Goal: Use online tool/utility: Utilize a website feature to perform a specific function

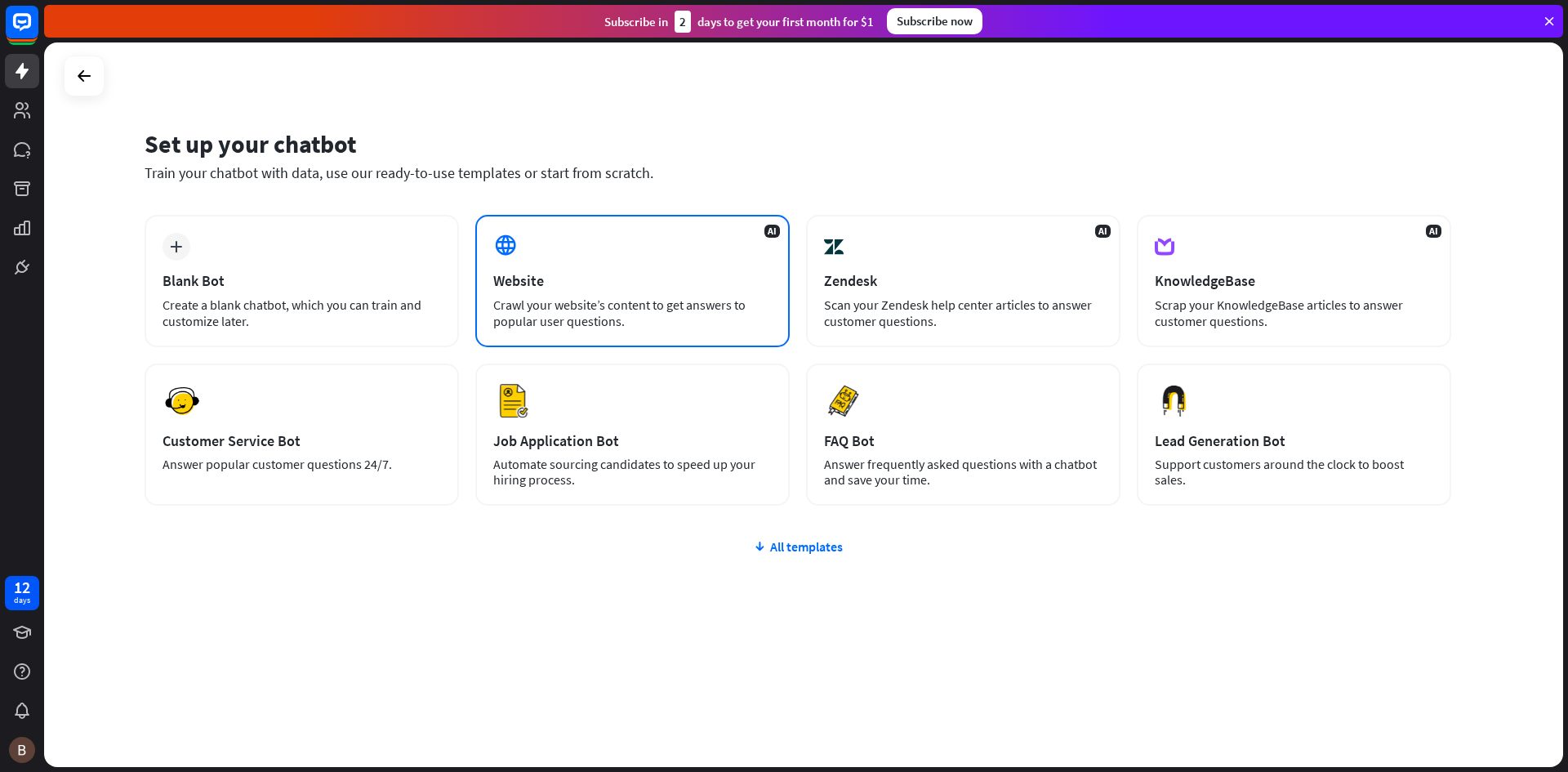
click at [610, 257] on div "AI Website Crawl your website’s content to get answers to popular user question…" at bounding box center [632, 281] width 314 height 132
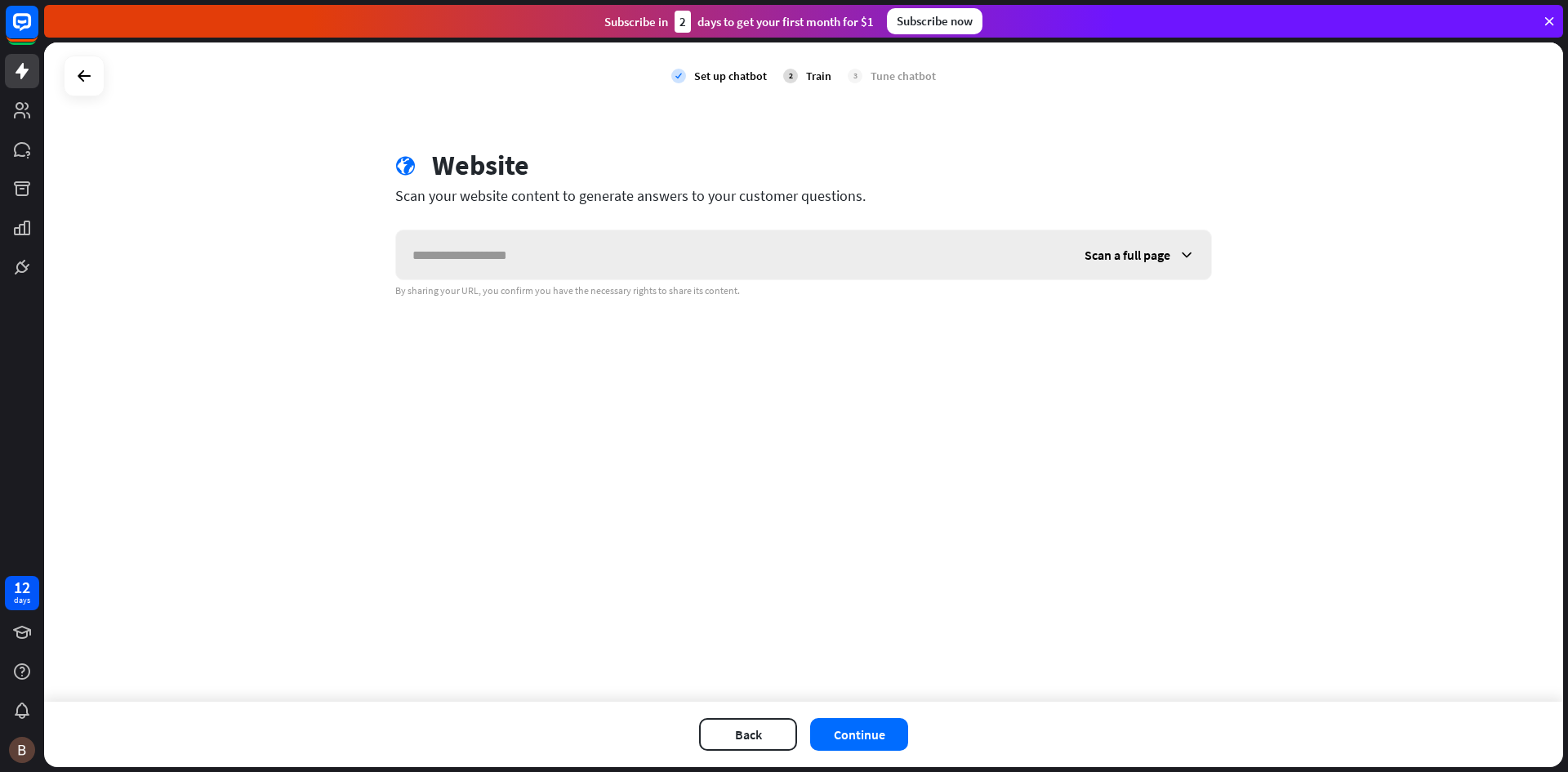
click at [640, 247] on input "text" at bounding box center [732, 255] width 672 height 49
type input "**********"
click at [909, 735] on div "Back Continue" at bounding box center [803, 734] width 1520 height 65
click at [876, 735] on button "Continue" at bounding box center [859, 734] width 98 height 33
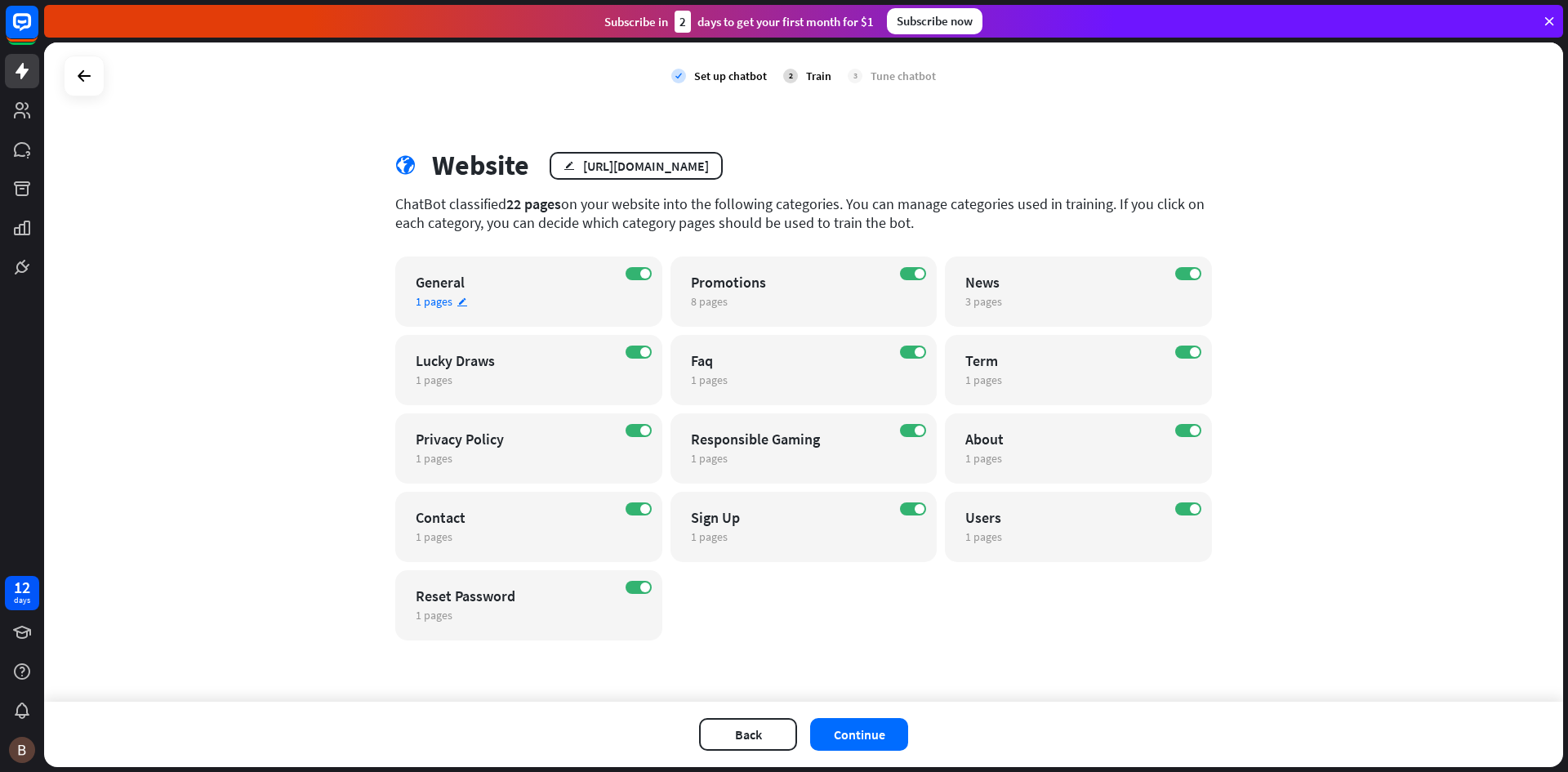
click at [497, 299] on div "1 pages edit" at bounding box center [515, 301] width 198 height 15
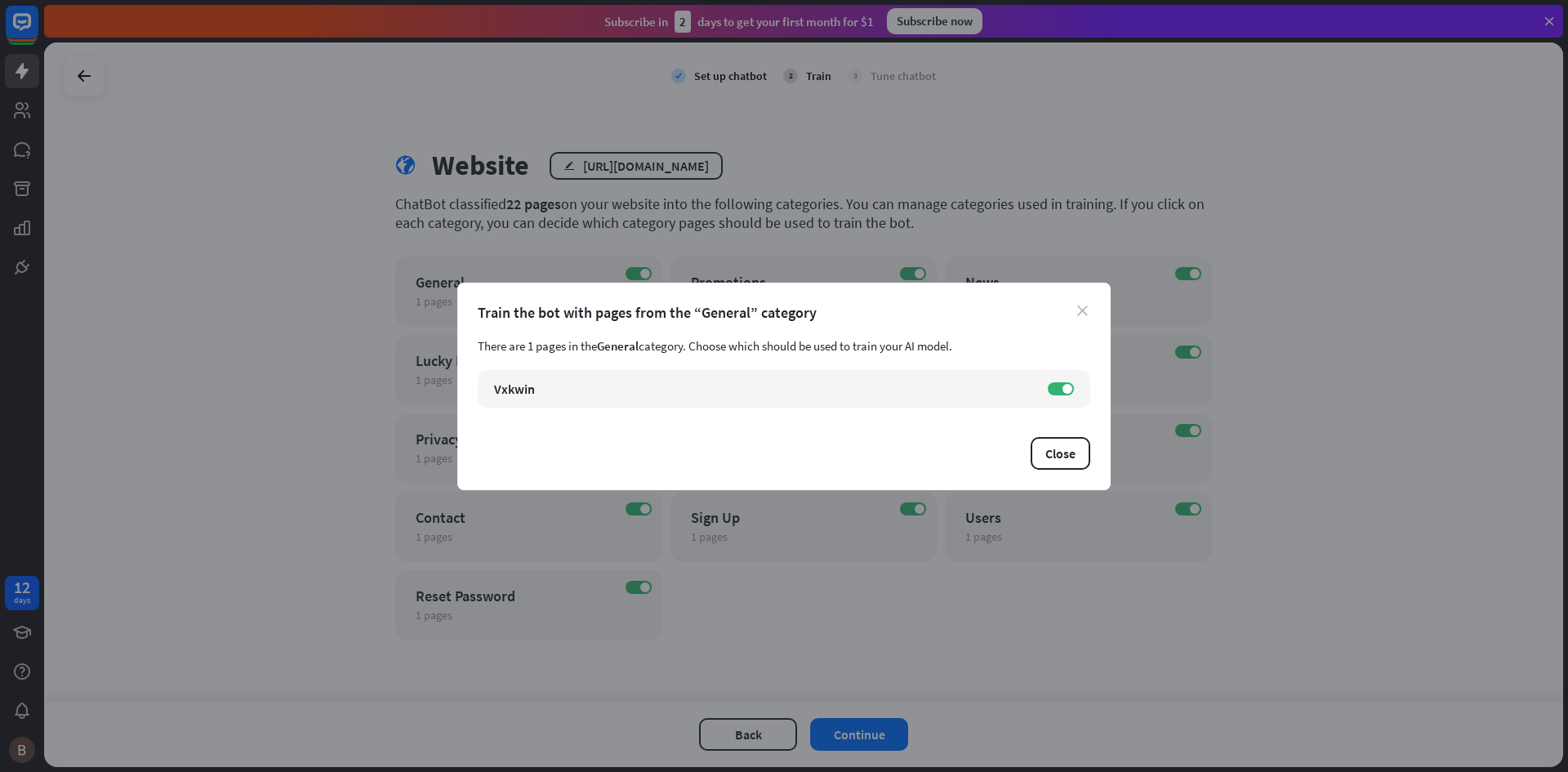
click at [1086, 309] on icon "close" at bounding box center [1083, 311] width 11 height 11
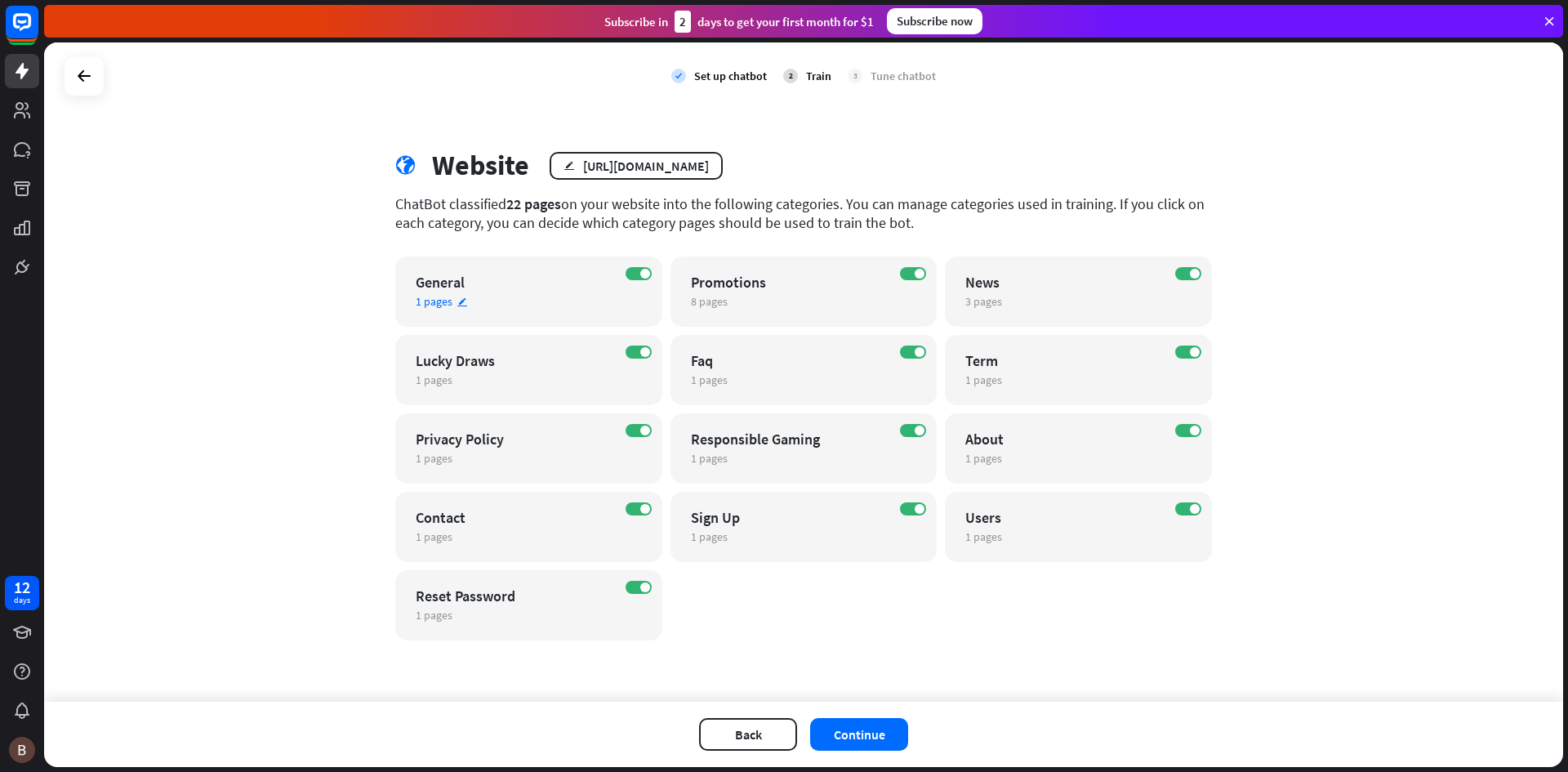
click at [427, 274] on div "General" at bounding box center [515, 282] width 198 height 18
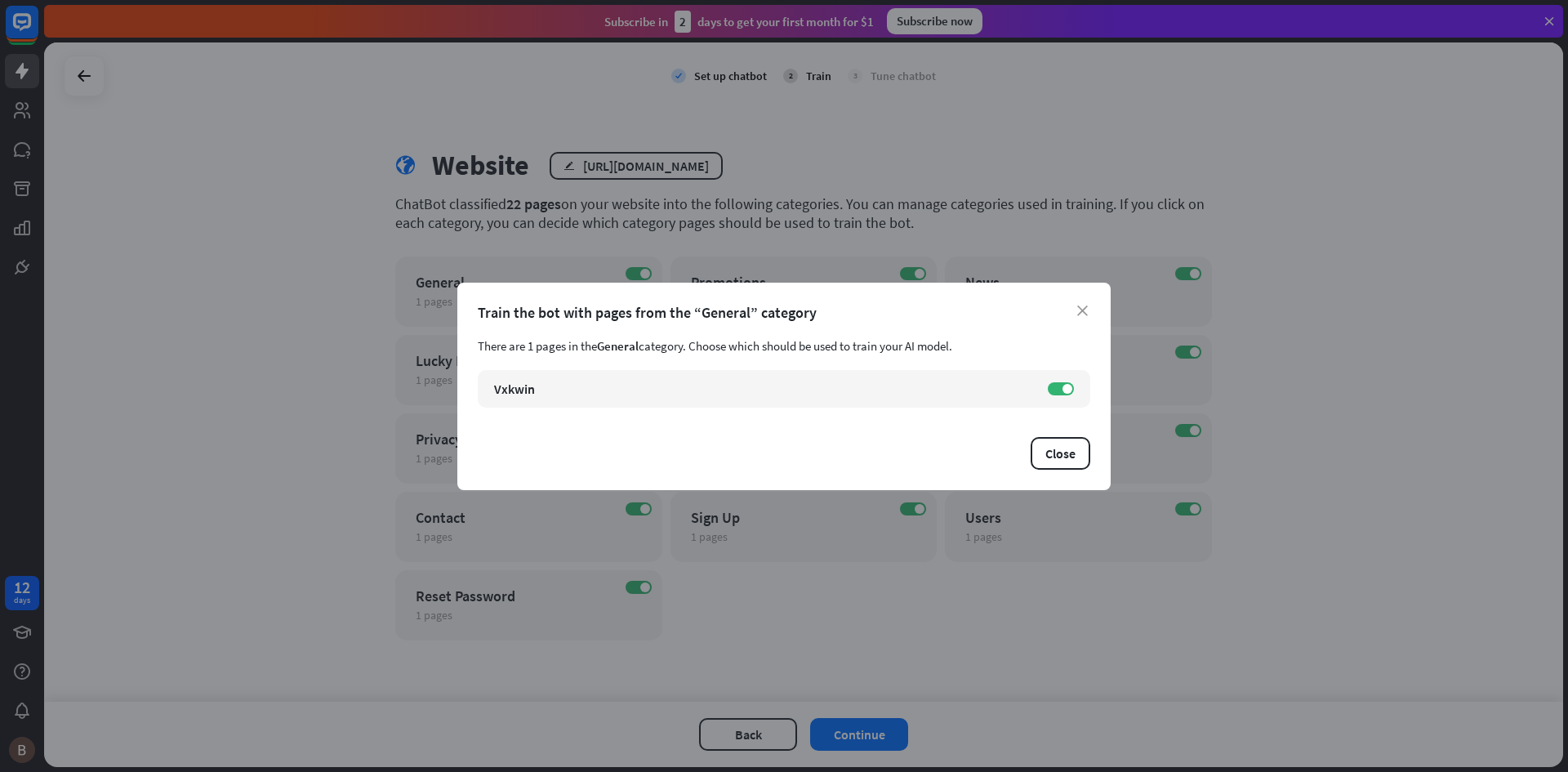
click at [1088, 298] on div "close Train the bot with pages from the “General” category There are 1 pages in…" at bounding box center [784, 386] width 654 height 208
click at [1086, 309] on icon "close" at bounding box center [1083, 311] width 11 height 11
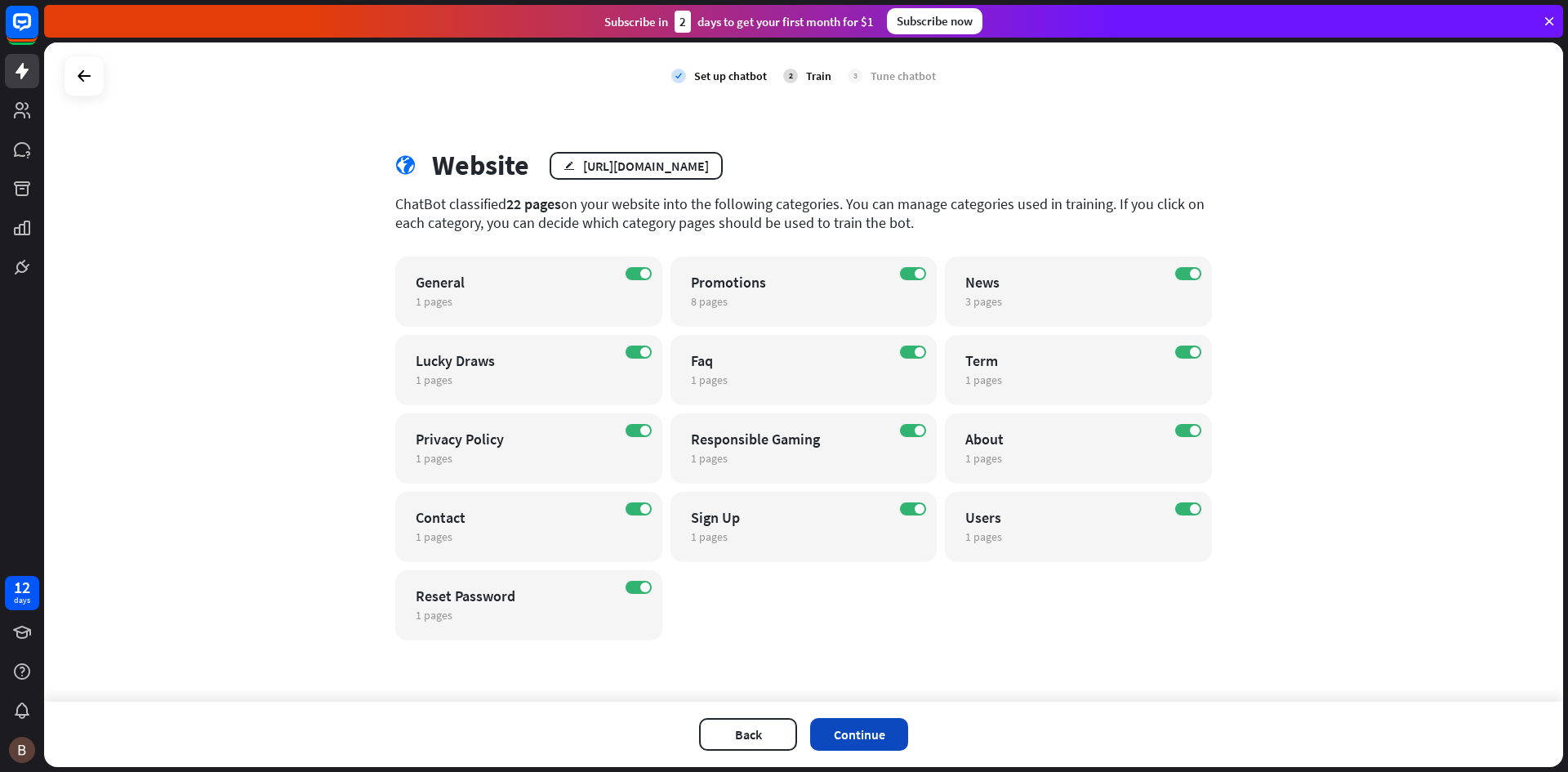
click at [886, 732] on button "Continue" at bounding box center [859, 734] width 98 height 33
